Goal: Information Seeking & Learning: Learn about a topic

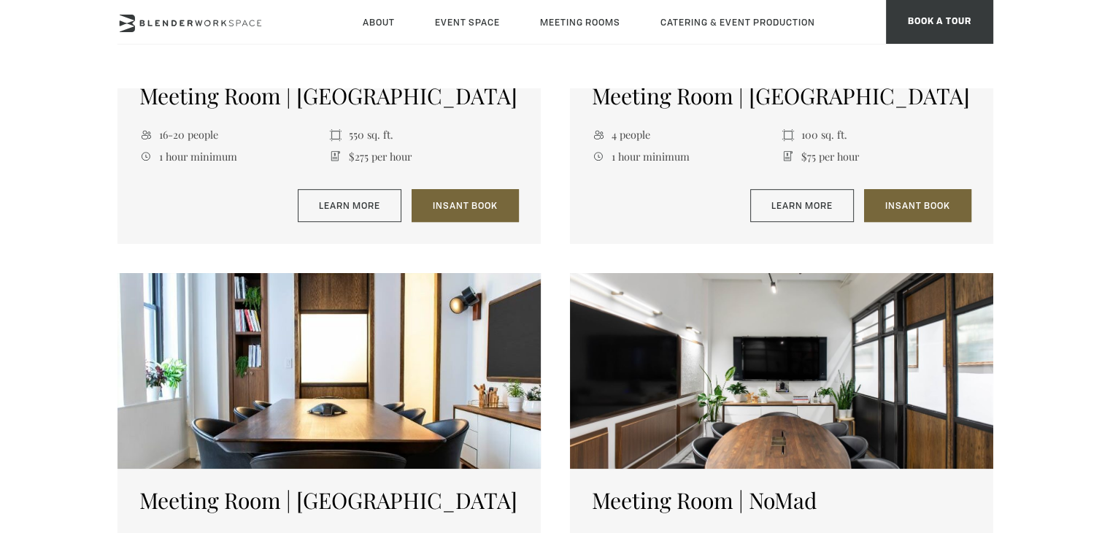
scroll to position [1022, 0]
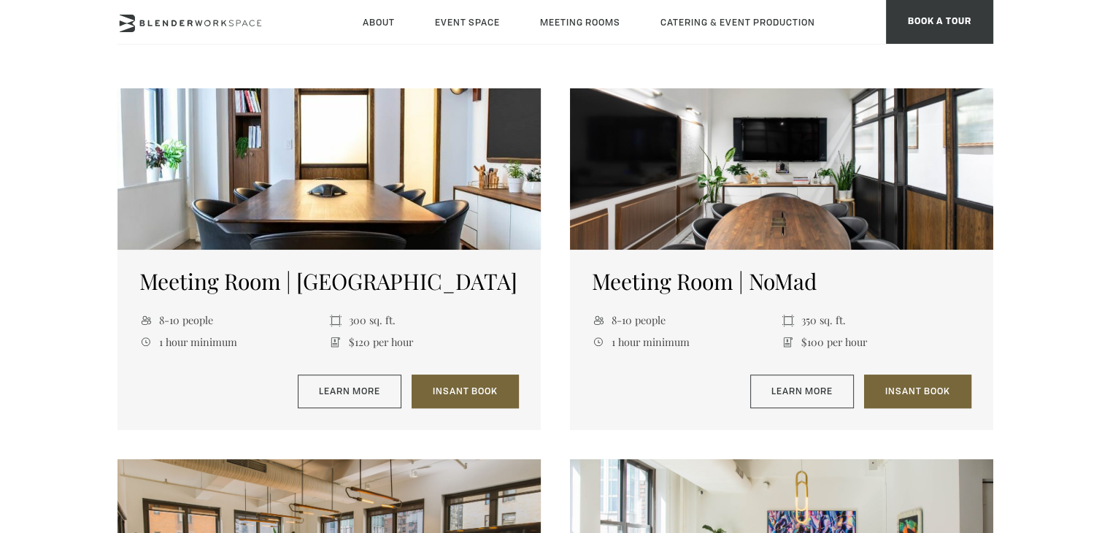
click at [253, 294] on h5 "Meeting Room | Park South" at bounding box center [329, 281] width 380 height 26
click at [364, 401] on link "Learn More" at bounding box center [350, 391] width 104 height 34
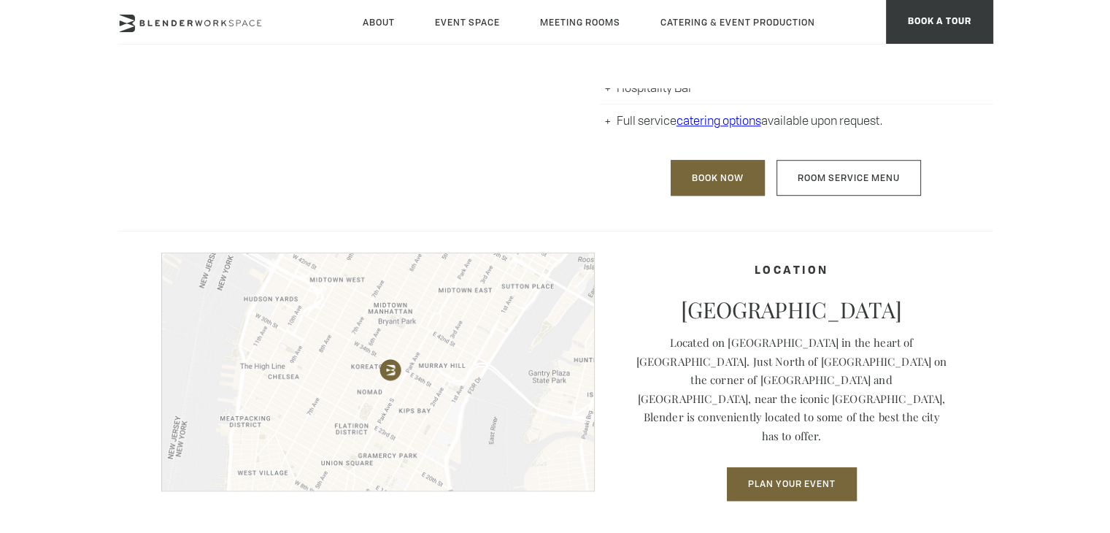
scroll to position [1022, 0]
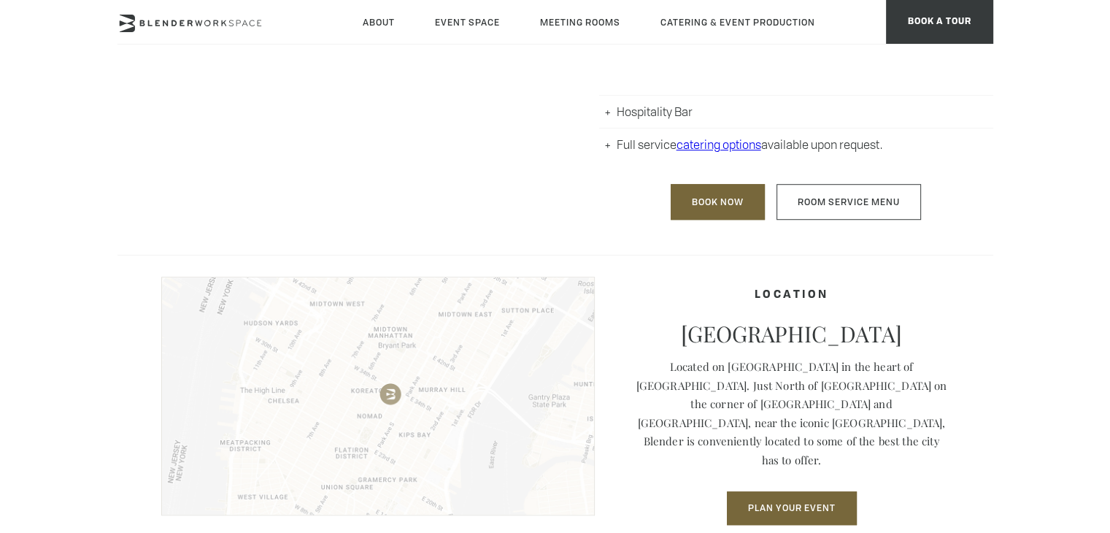
click at [286, 321] on img at bounding box center [378, 396] width 434 height 239
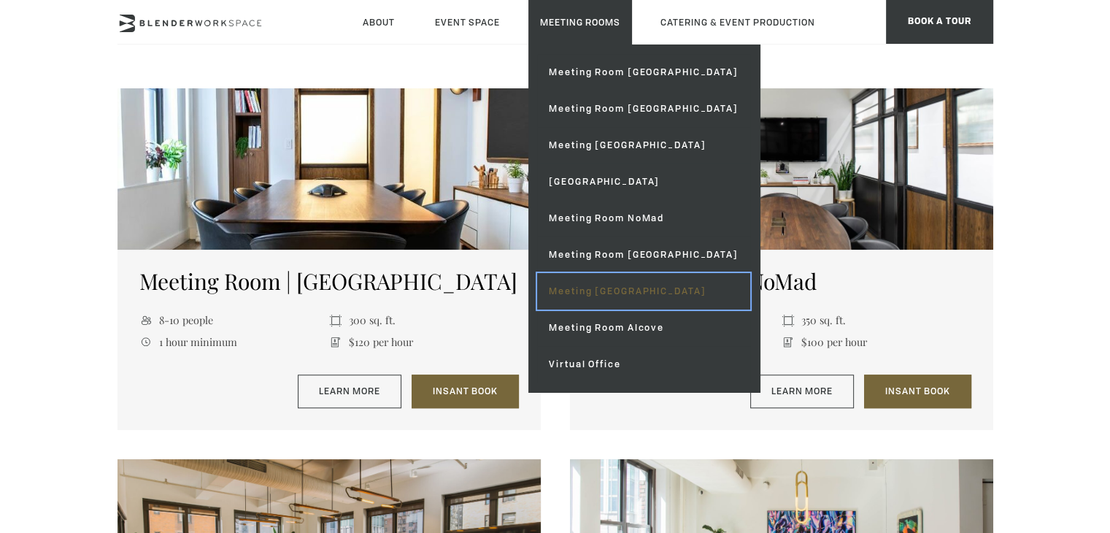
click at [680, 289] on link "Meeting [GEOGRAPHIC_DATA]" at bounding box center [643, 291] width 212 height 36
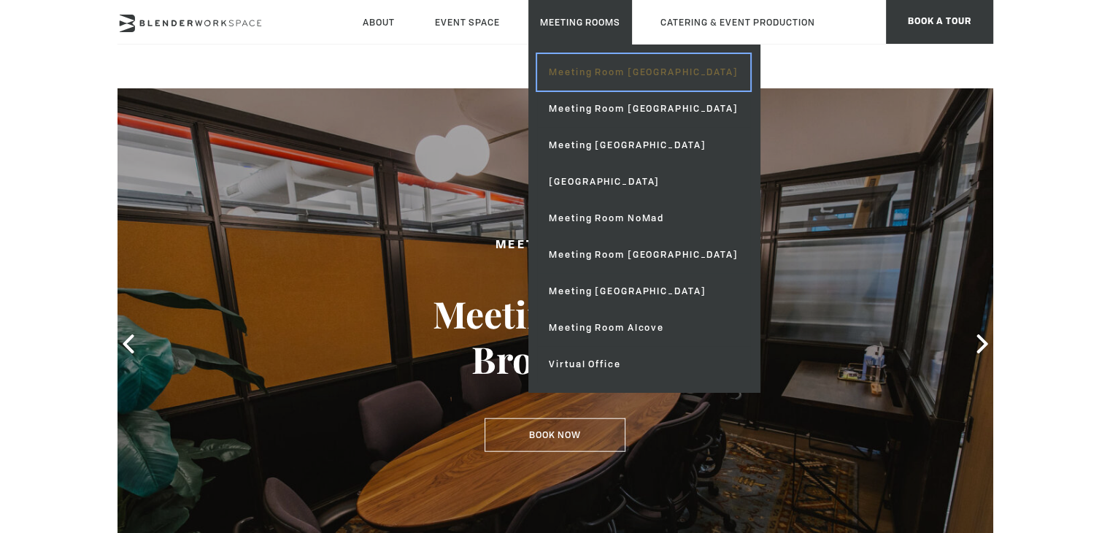
click at [653, 82] on link "Meeting Room [GEOGRAPHIC_DATA]" at bounding box center [643, 72] width 212 height 36
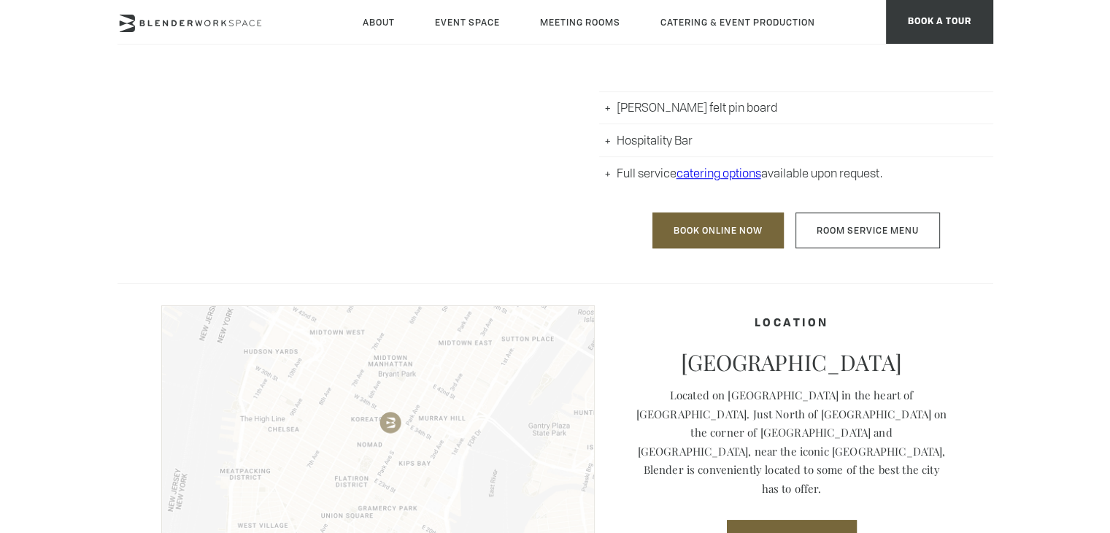
scroll to position [876, 0]
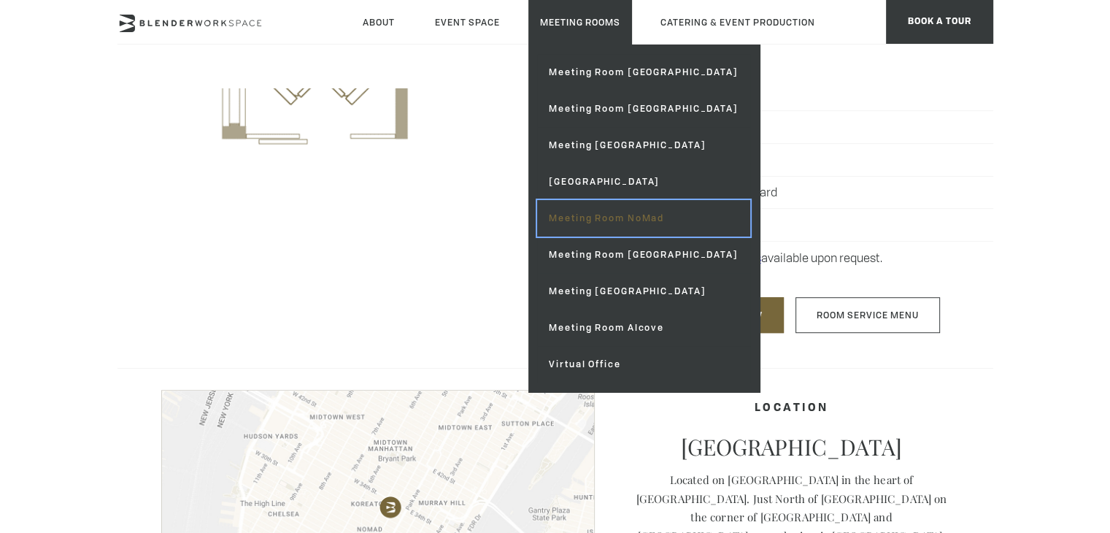
click at [670, 217] on link "Meeting Room NoMad" at bounding box center [643, 218] width 212 height 36
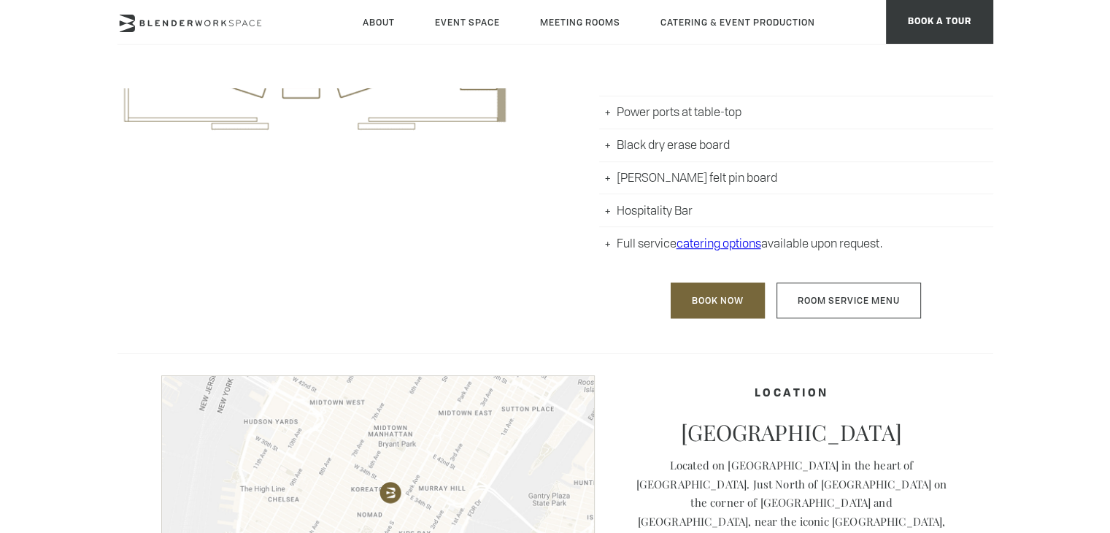
scroll to position [1168, 0]
